Goal: Check status: Check status

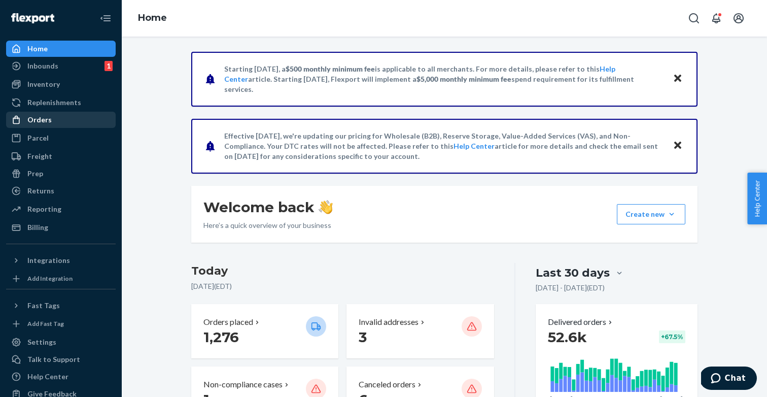
click at [51, 122] on div "Orders" at bounding box center [61, 120] width 108 height 14
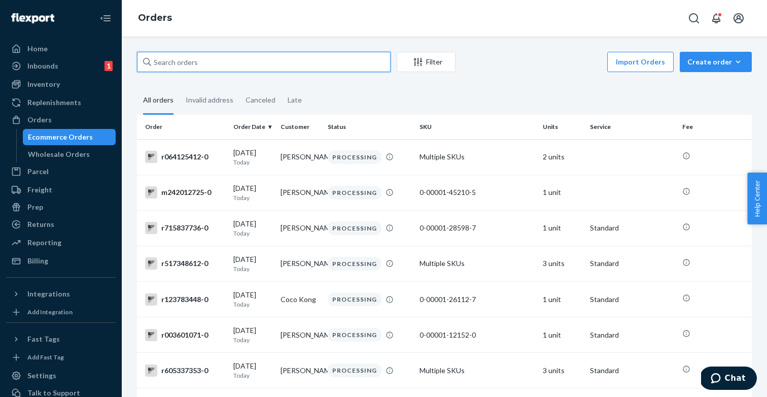
click at [265, 62] on input "text" at bounding box center [264, 62] width 254 height 20
paste input "r815833632"
type input "r815833632"
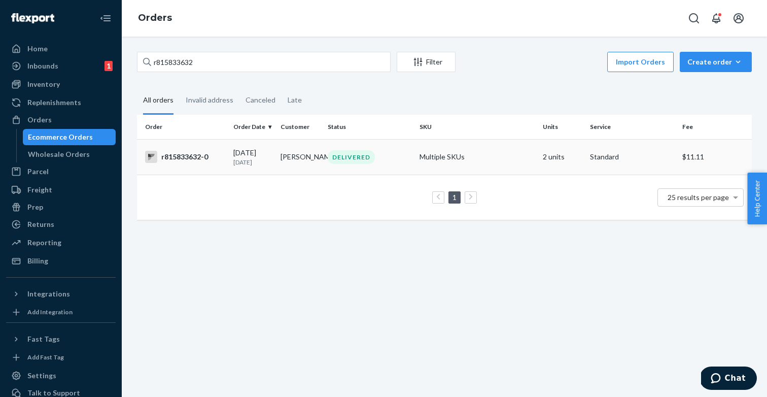
click at [308, 168] on td "Barbara Feria" at bounding box center [300, 157] width 47 height 36
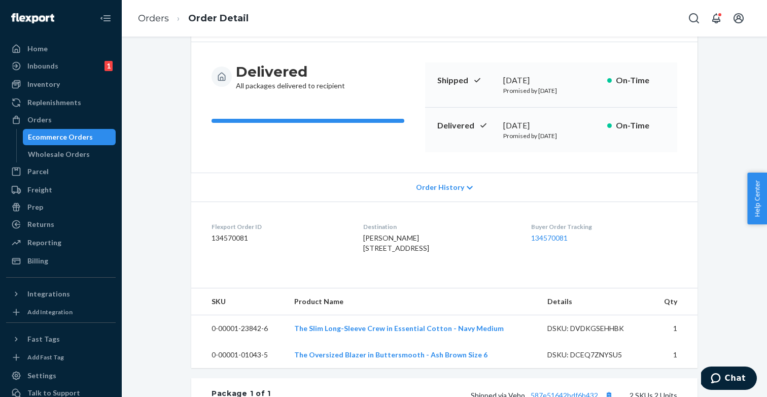
scroll to position [83, 0]
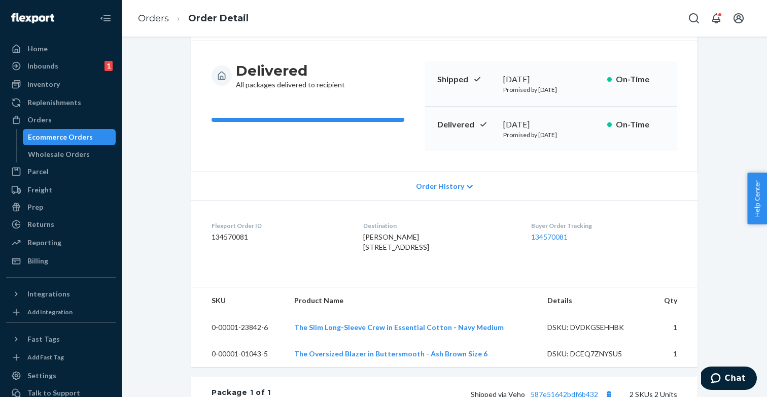
click at [239, 238] on dd "134570081" at bounding box center [280, 237] width 136 height 10
copy dd "134570081"
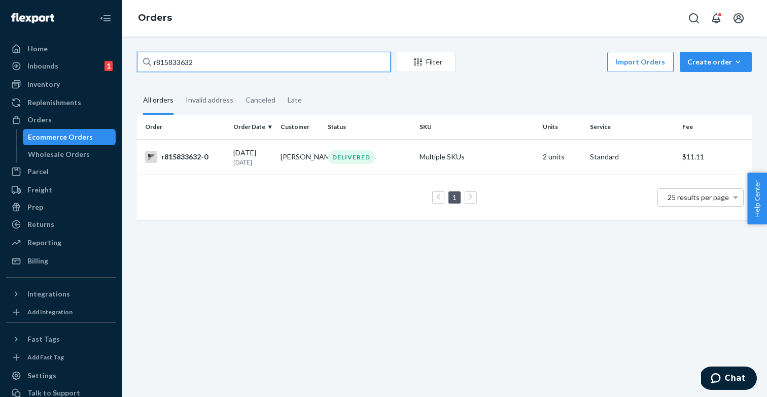
click at [230, 63] on input "r815833632" at bounding box center [264, 62] width 254 height 20
paste input "312206414"
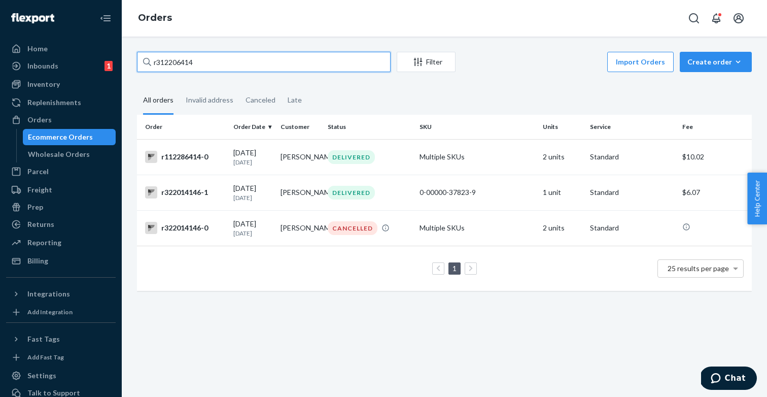
click at [217, 59] on input "r312206414" at bounding box center [264, 62] width 254 height 20
paste input "046775801"
type input "r046775801"
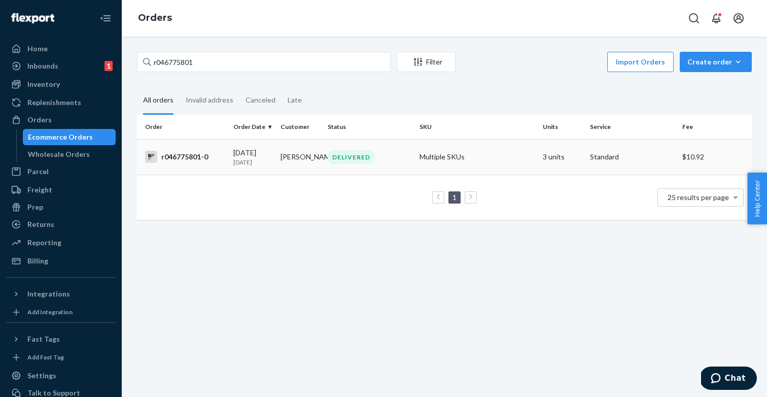
click at [199, 168] on td "r046775801-0" at bounding box center [183, 157] width 92 height 36
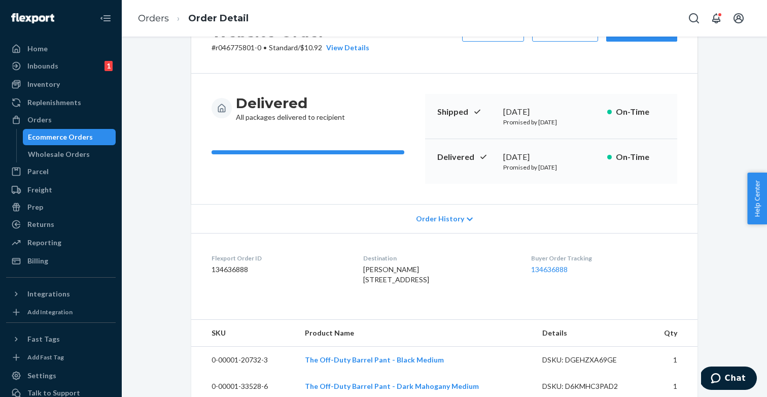
scroll to position [55, 0]
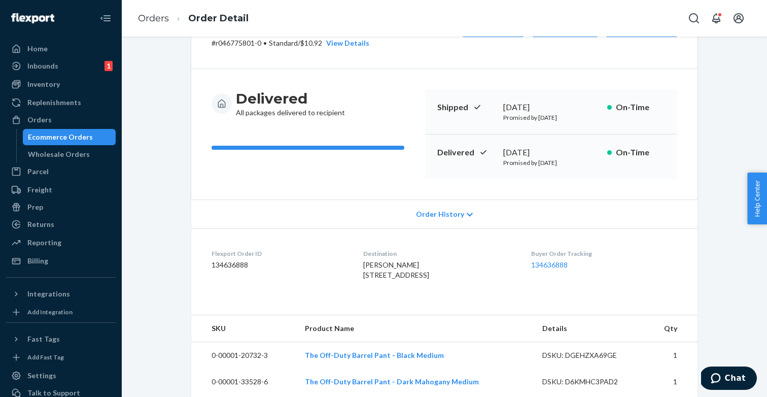
click at [223, 261] on dd "134636888" at bounding box center [280, 265] width 136 height 10
copy dd "134636888"
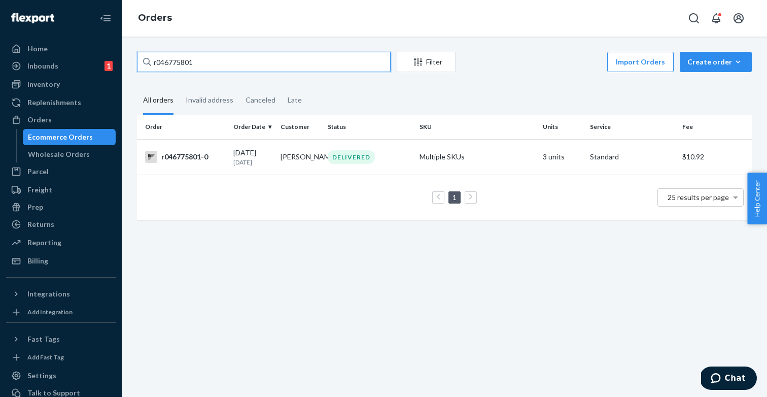
click at [221, 63] on input "r046775801" at bounding box center [264, 62] width 254 height 20
paste input "826674008"
type input "r826674008"
click at [216, 155] on div "r826674008-0" at bounding box center [185, 157] width 80 height 12
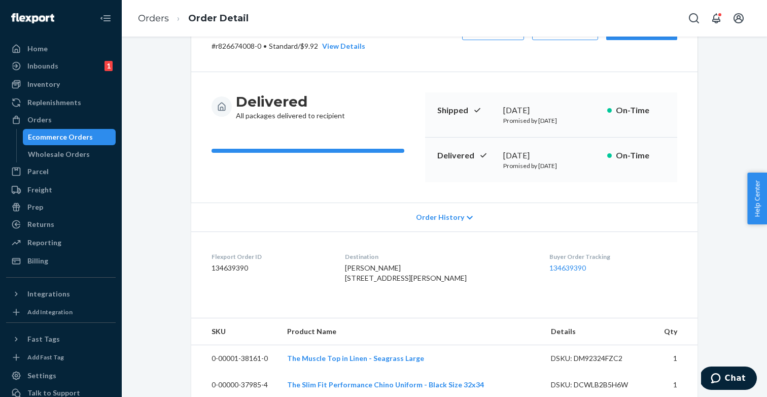
scroll to position [67, 0]
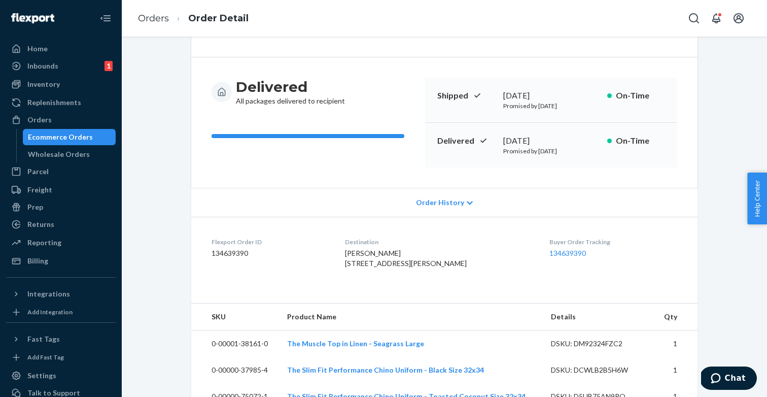
click at [227, 261] on div "Flexport Order ID 134639390" at bounding box center [270, 255] width 117 height 35
click at [231, 252] on dd "134639390" at bounding box center [270, 253] width 117 height 10
copy dd "134639390"
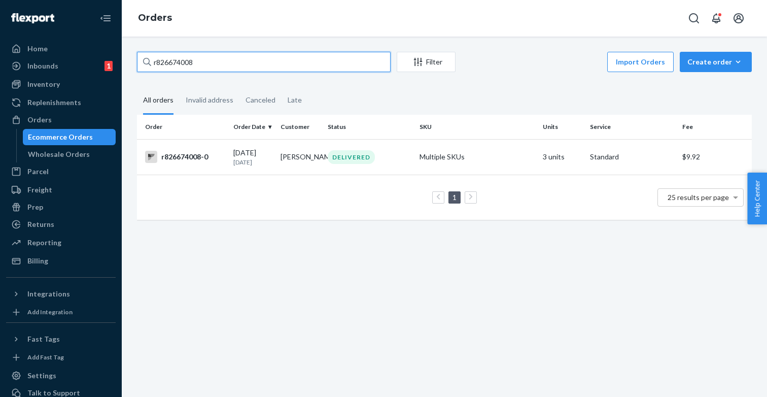
click at [186, 62] on input "r826674008" at bounding box center [264, 62] width 254 height 20
paste input "312206414"
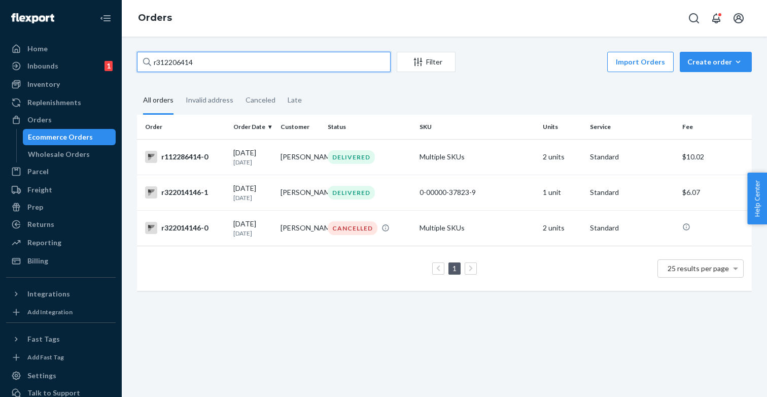
type input "r312206414"
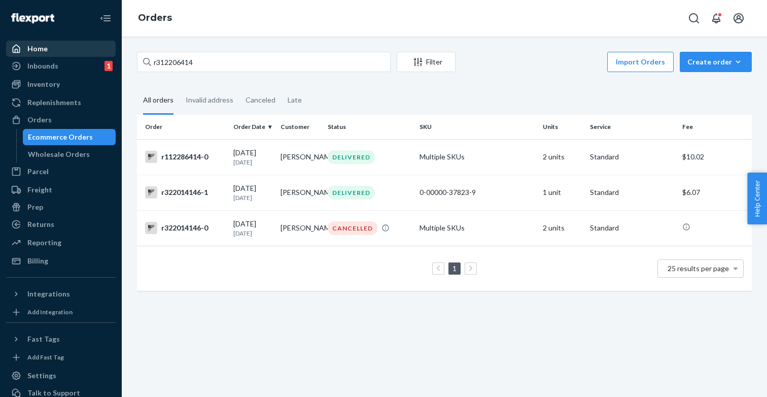
click at [55, 43] on div "Home" at bounding box center [61, 49] width 108 height 14
